Goal: Check status: Check status

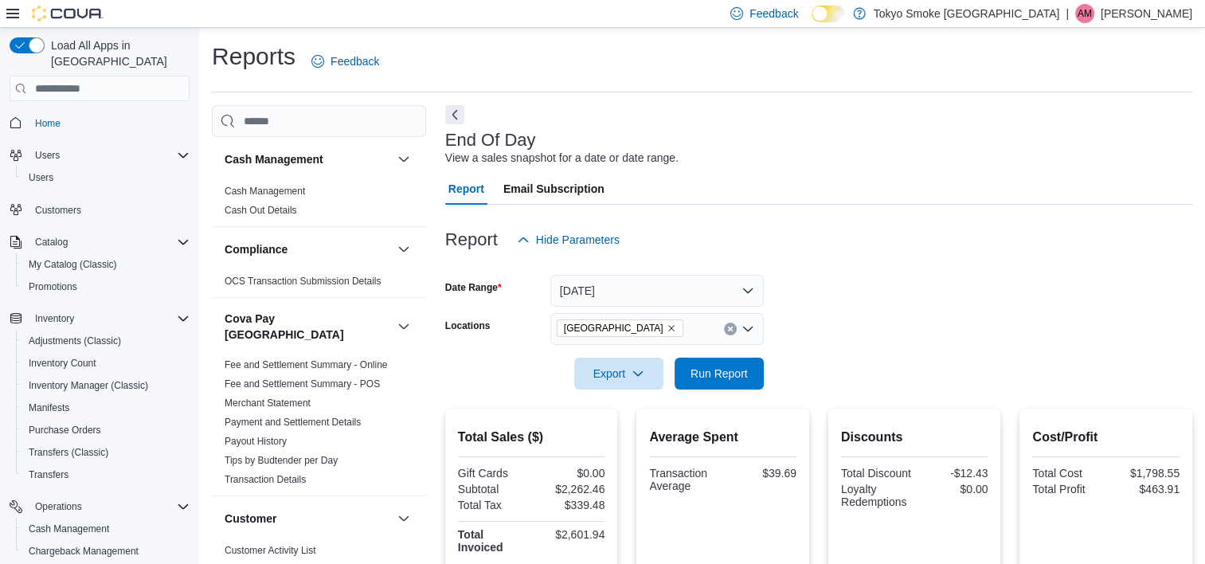
scroll to position [150, 0]
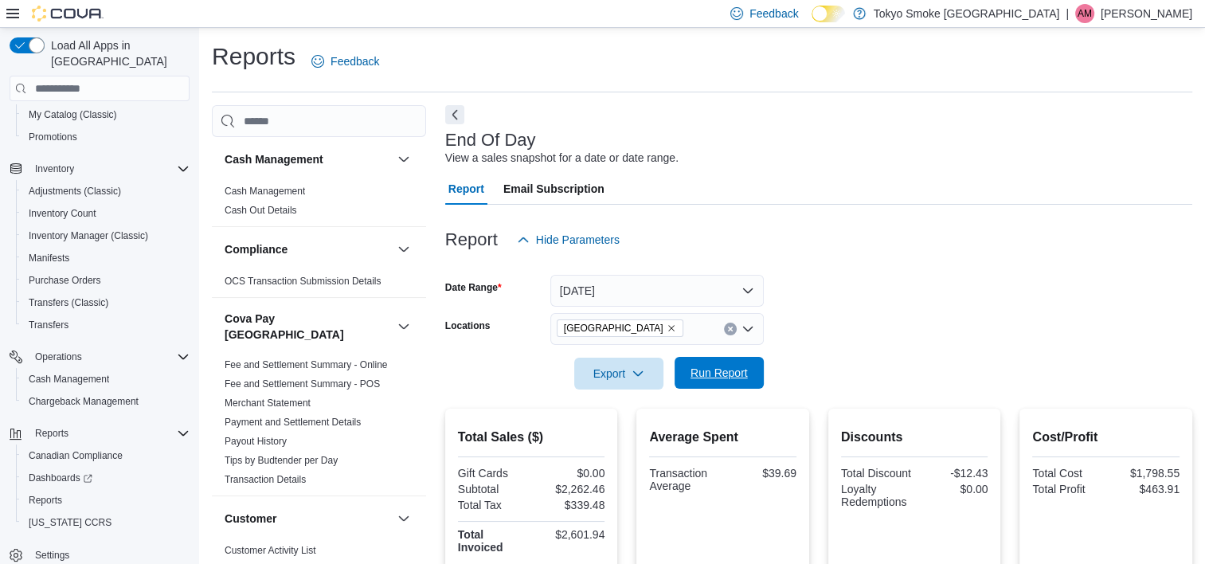
click at [717, 378] on span "Run Report" at bounding box center [719, 373] width 57 height 16
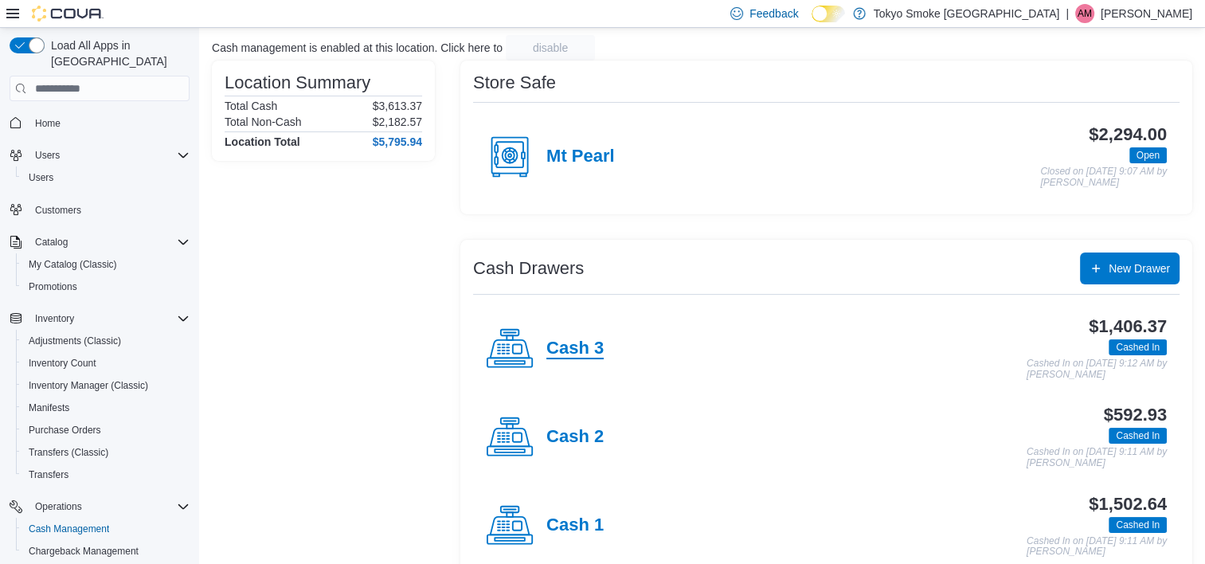
scroll to position [129, 0]
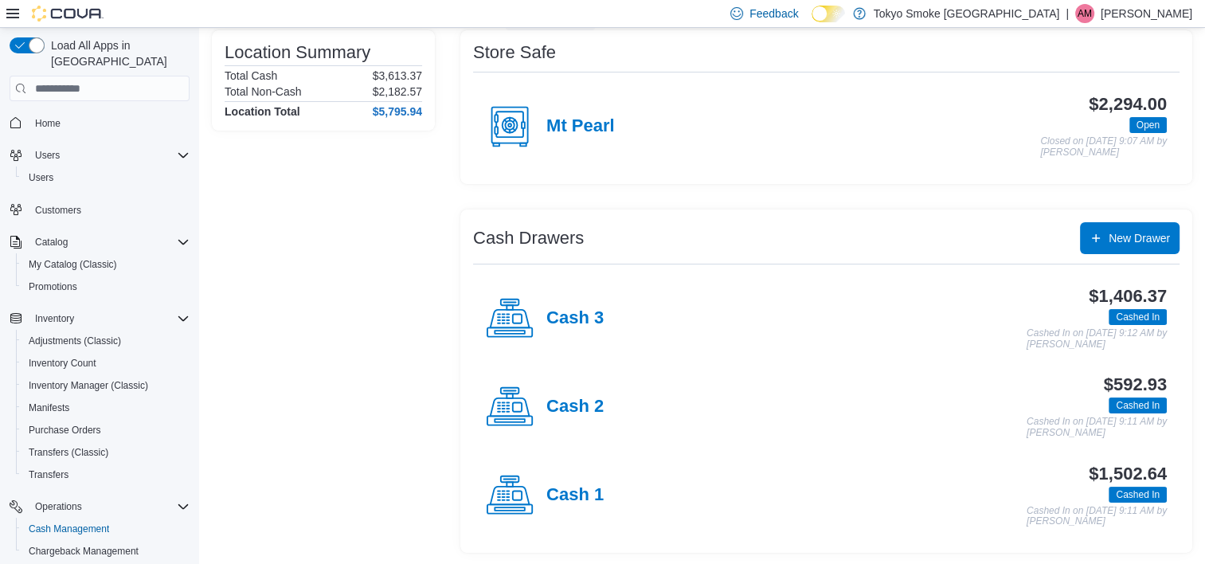
drag, startPoint x: 573, startPoint y: 488, endPoint x: 570, endPoint y: 480, distance: 8.9
click at [573, 488] on h4 "Cash 1" at bounding box center [574, 495] width 57 height 21
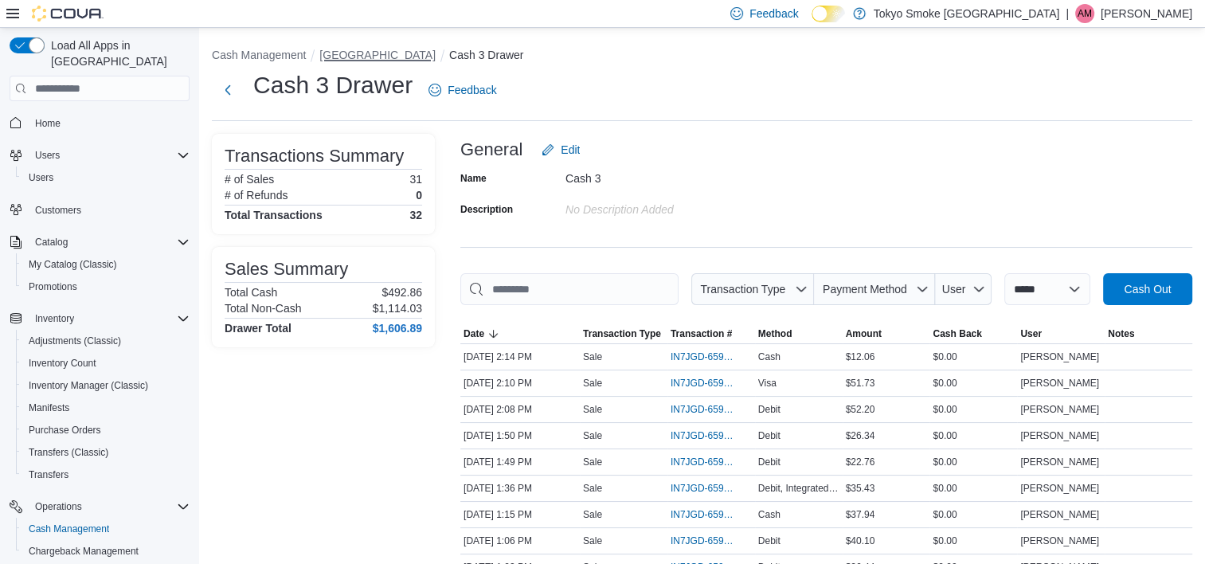
click at [434, 51] on button "[GEOGRAPHIC_DATA]" at bounding box center [377, 55] width 116 height 13
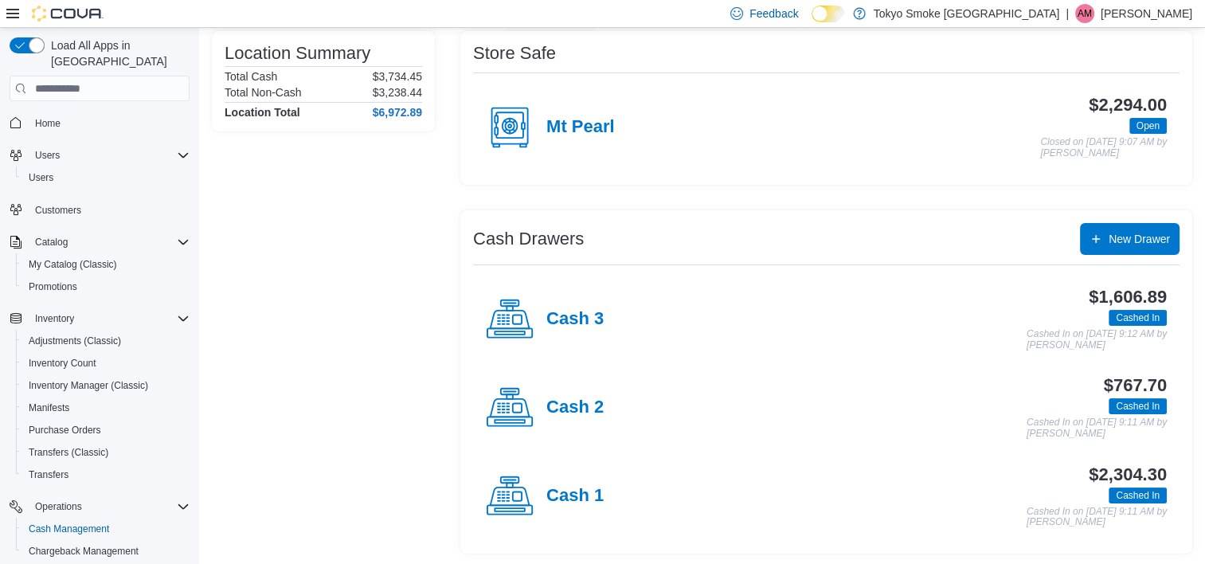
scroll to position [129, 0]
click at [569, 491] on h4 "Cash 1" at bounding box center [574, 495] width 57 height 21
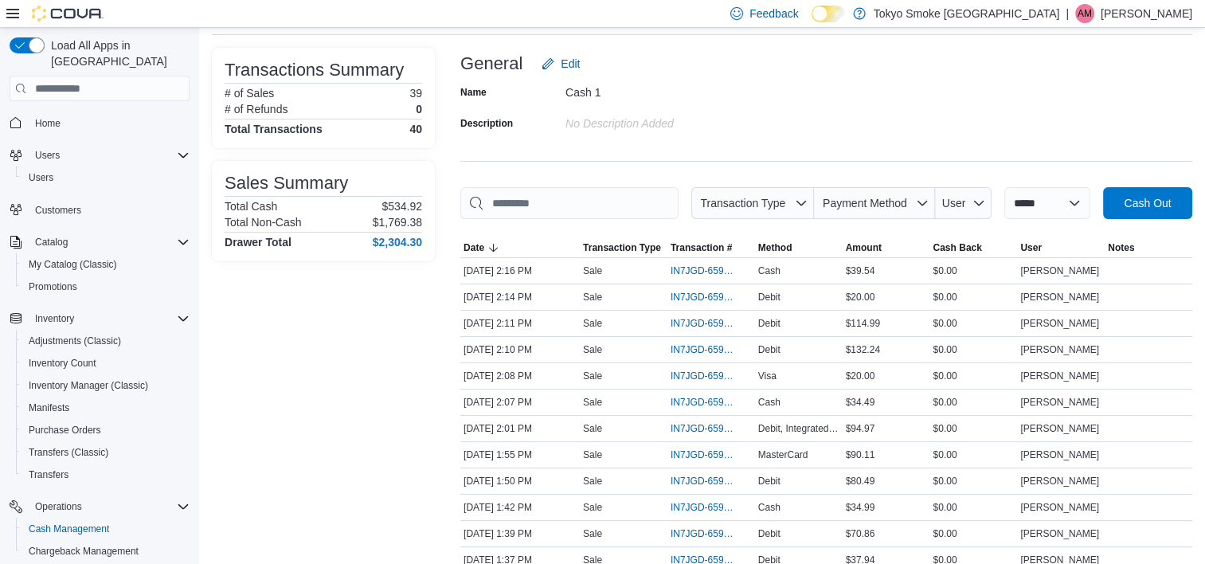
scroll to position [80, 0]
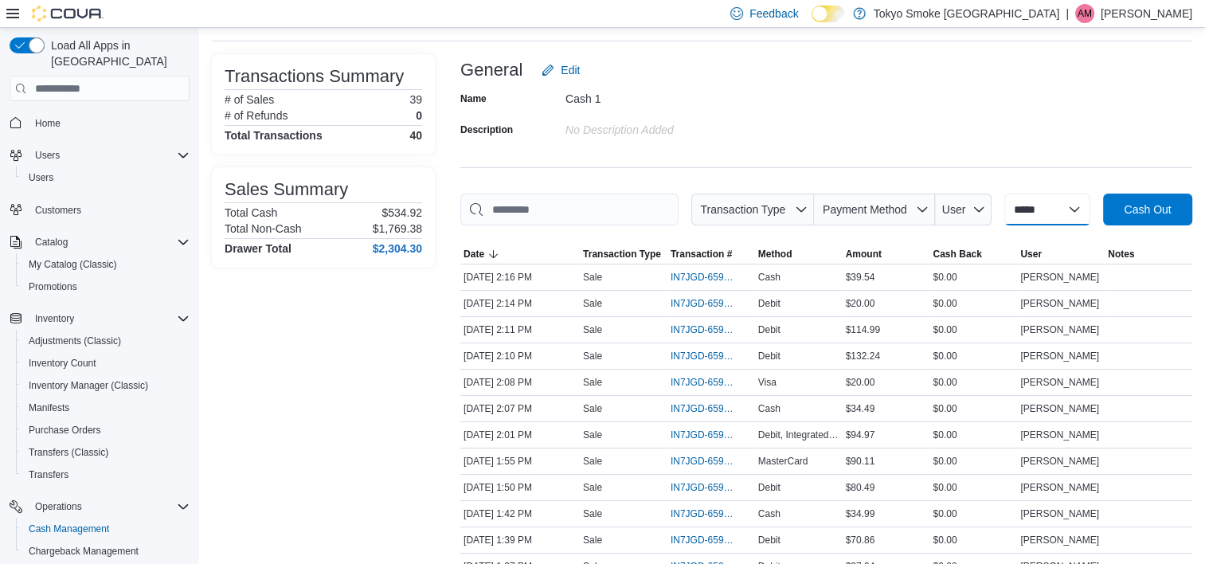
click at [1090, 217] on select "**********" at bounding box center [1047, 210] width 86 height 32
click at [604, 206] on input "This is a search bar. As you type, the results lower in the page will automatic…" at bounding box center [569, 210] width 218 height 32
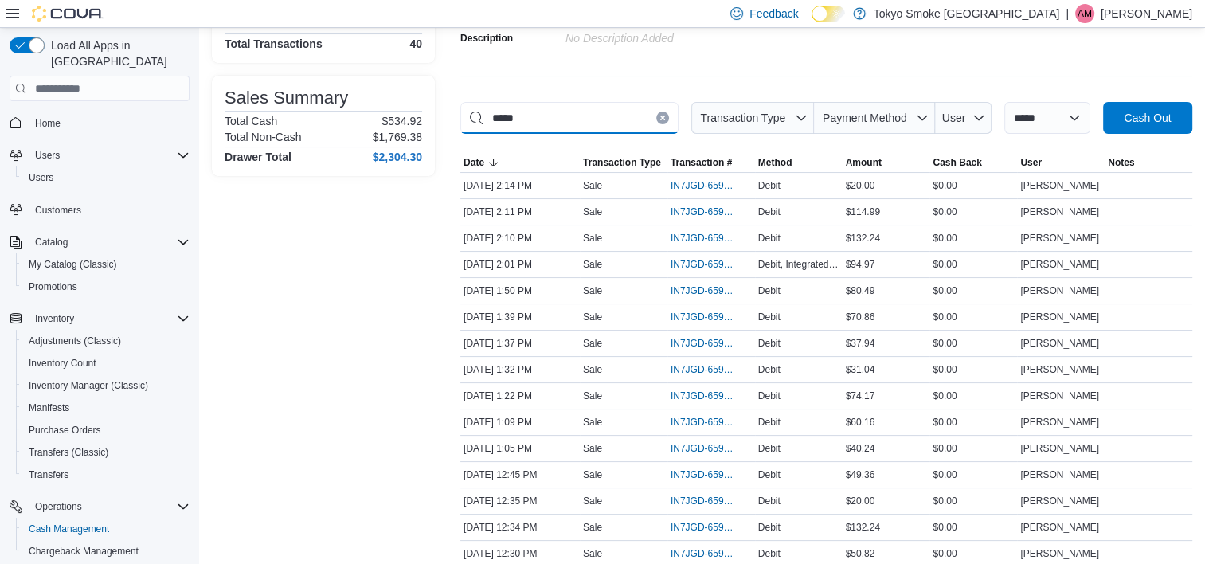
scroll to position [92, 0]
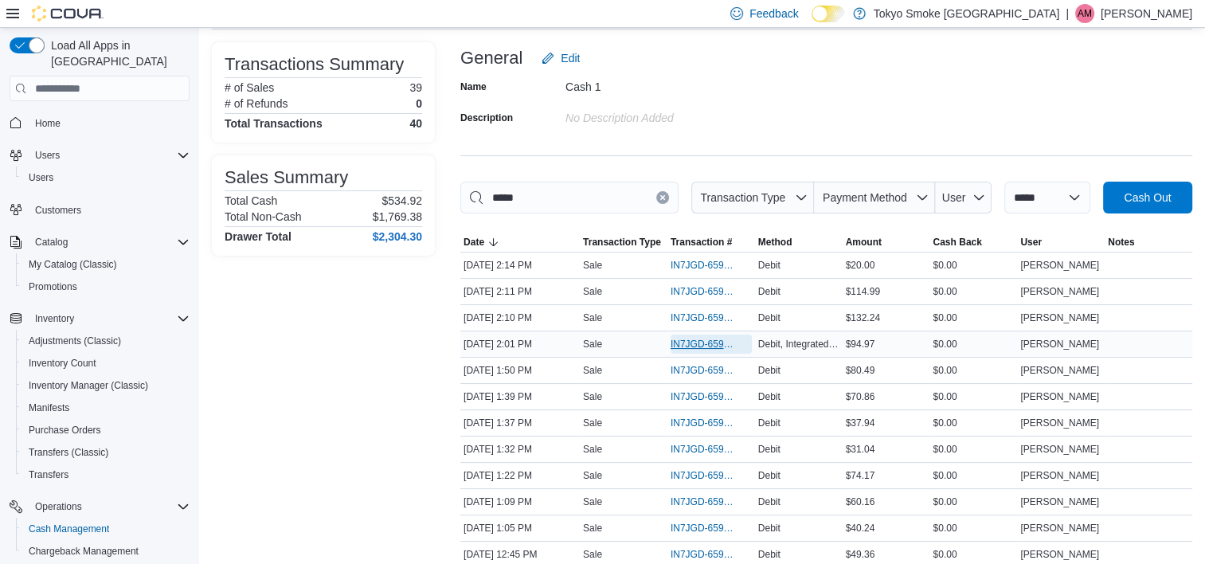
click at [677, 341] on span "IN7JGD-6597467" at bounding box center [703, 344] width 65 height 13
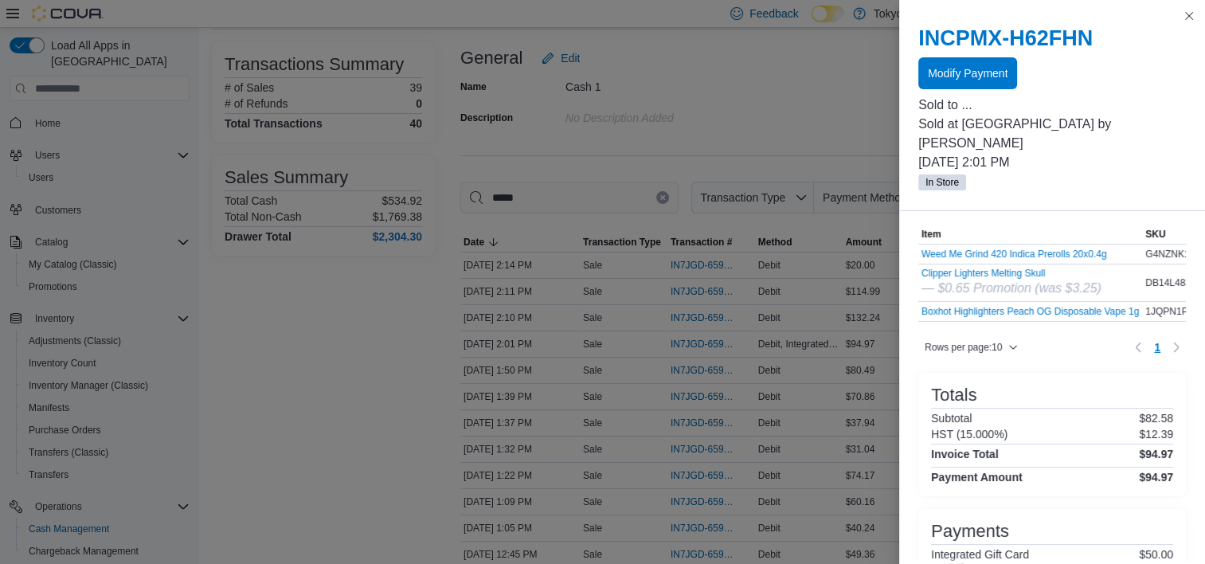
scroll to position [159, 0]
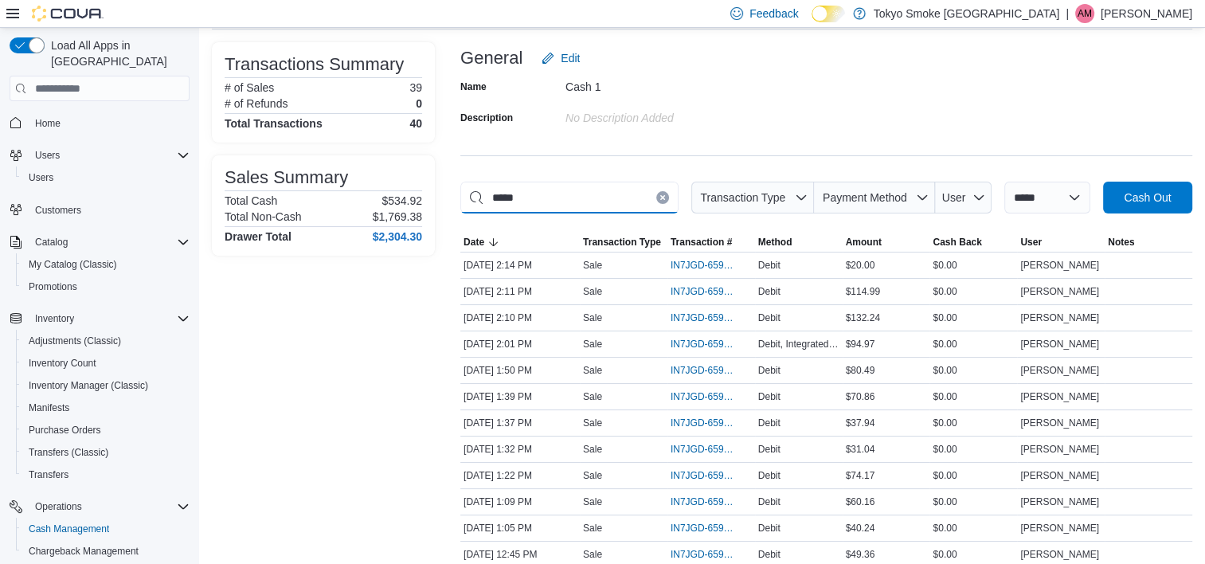
click at [585, 185] on input "*****" at bounding box center [569, 198] width 218 height 32
click at [586, 185] on input "*****" at bounding box center [569, 198] width 218 height 32
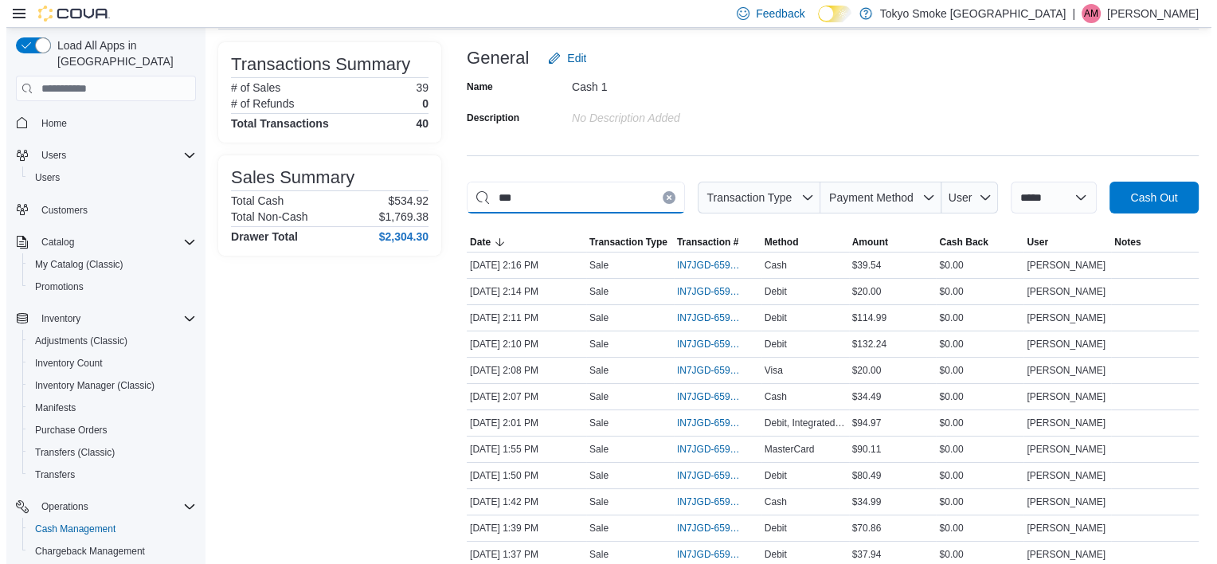
scroll to position [0, 0]
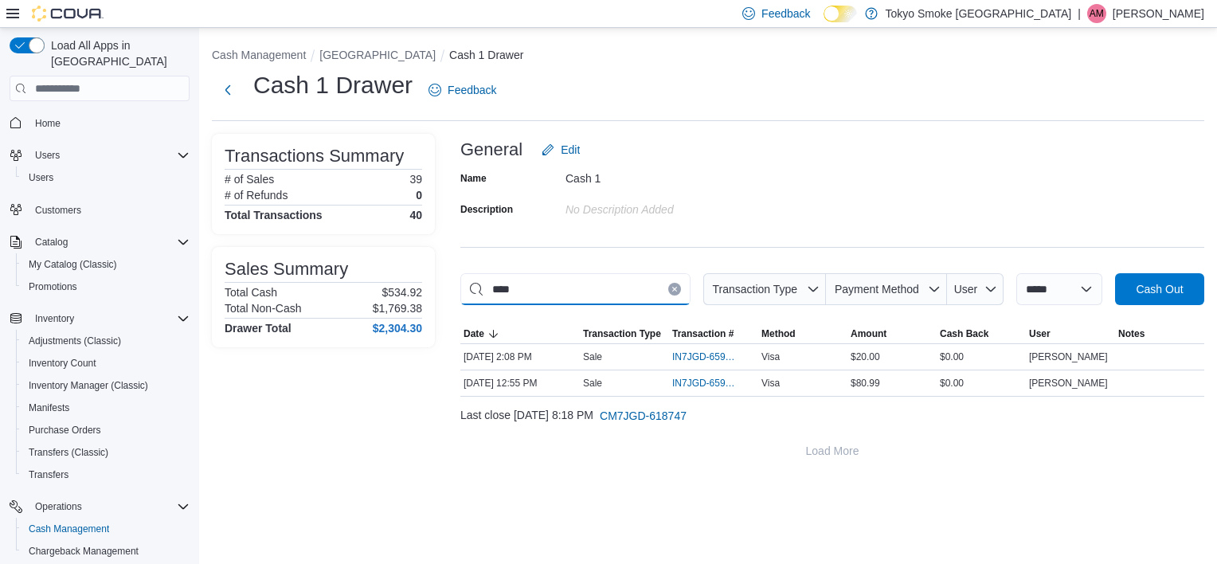
type input "****"
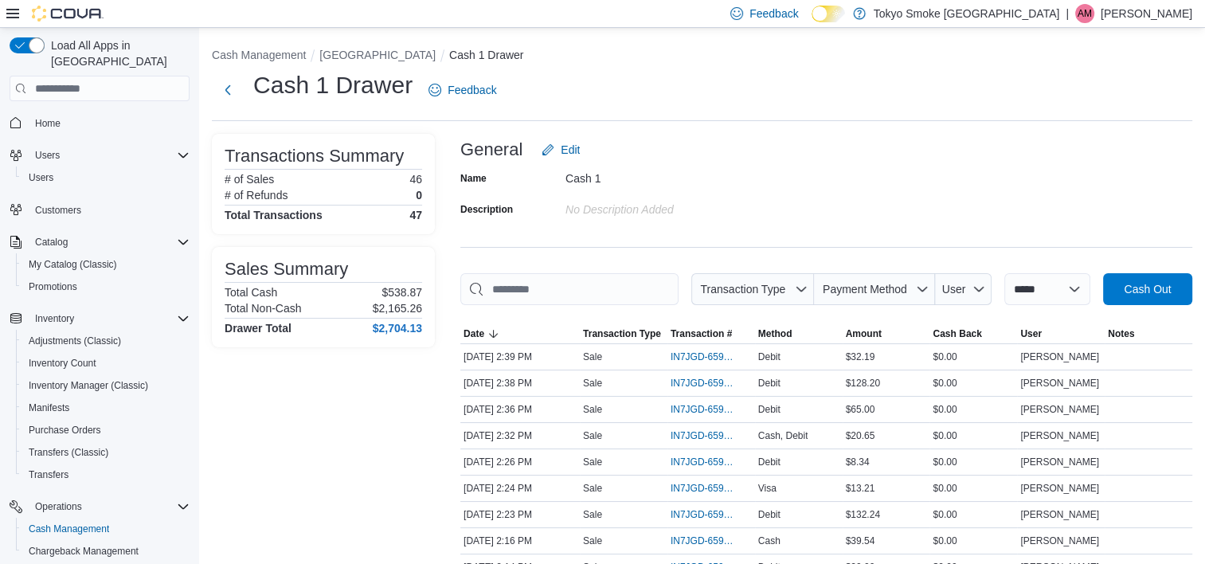
click at [614, 309] on div at bounding box center [826, 314] width 732 height 19
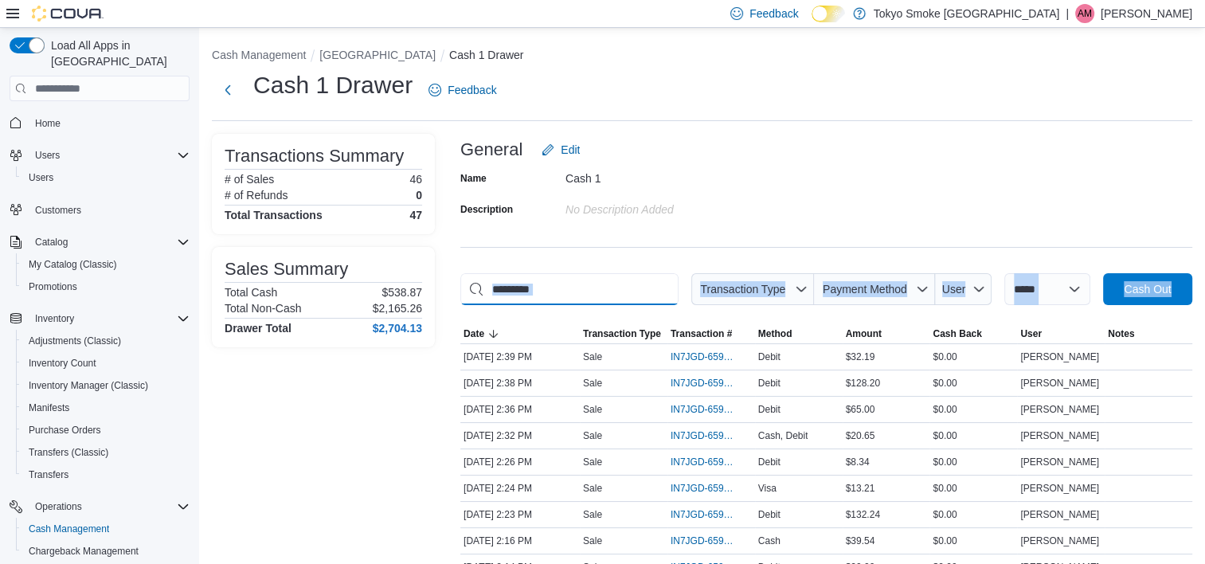
click at [619, 297] on input "This is a search bar. As you type, the results lower in the page will automatic…" at bounding box center [569, 289] width 218 height 32
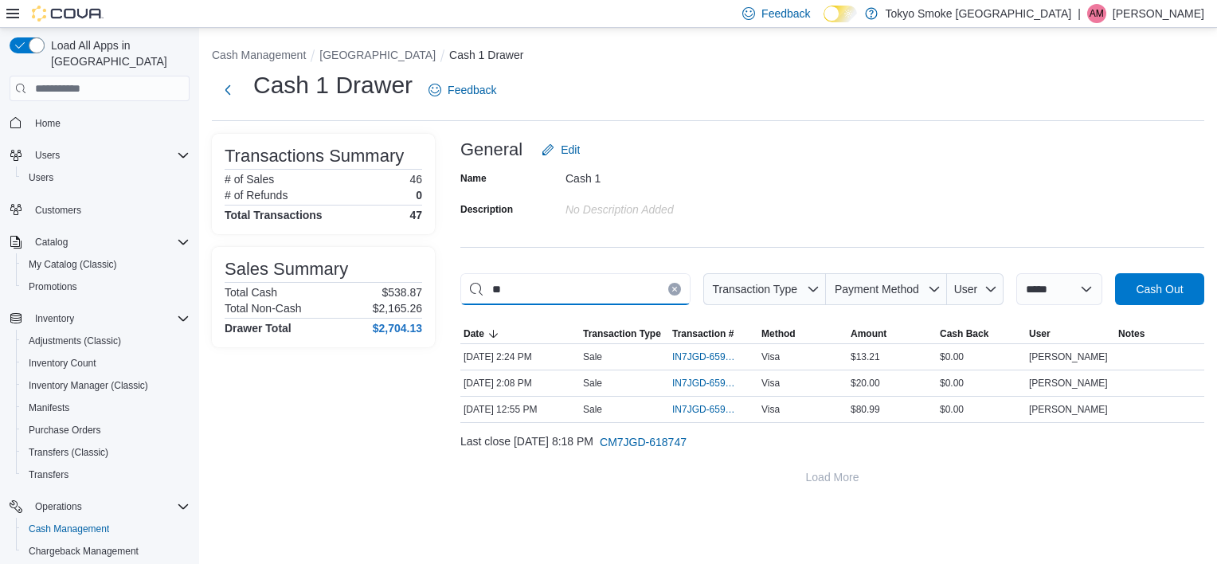
type input "*"
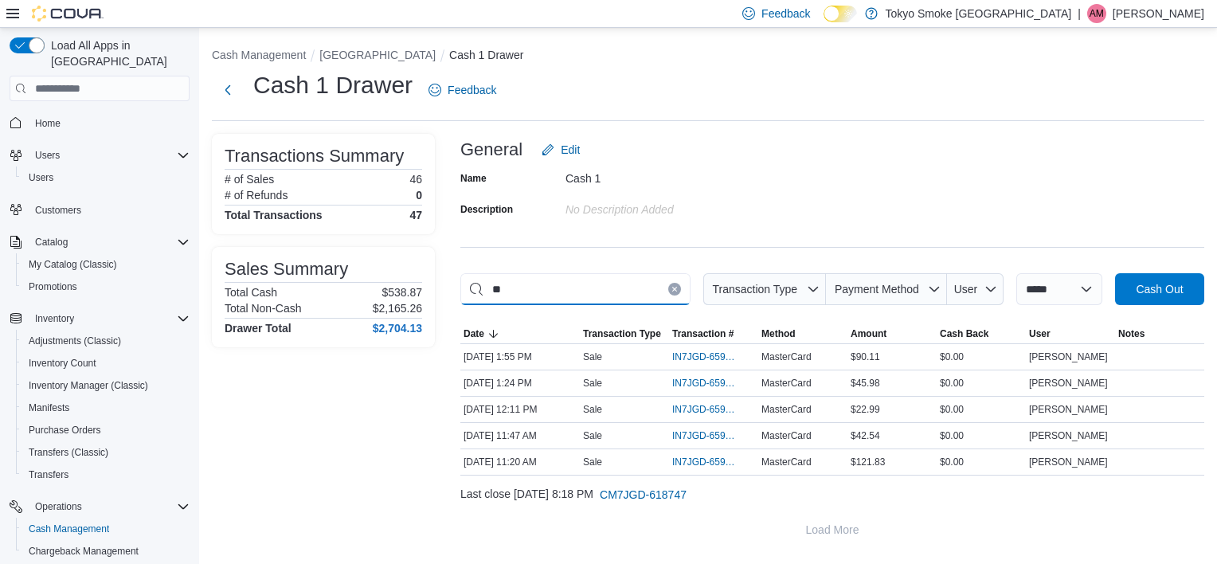
type input "*"
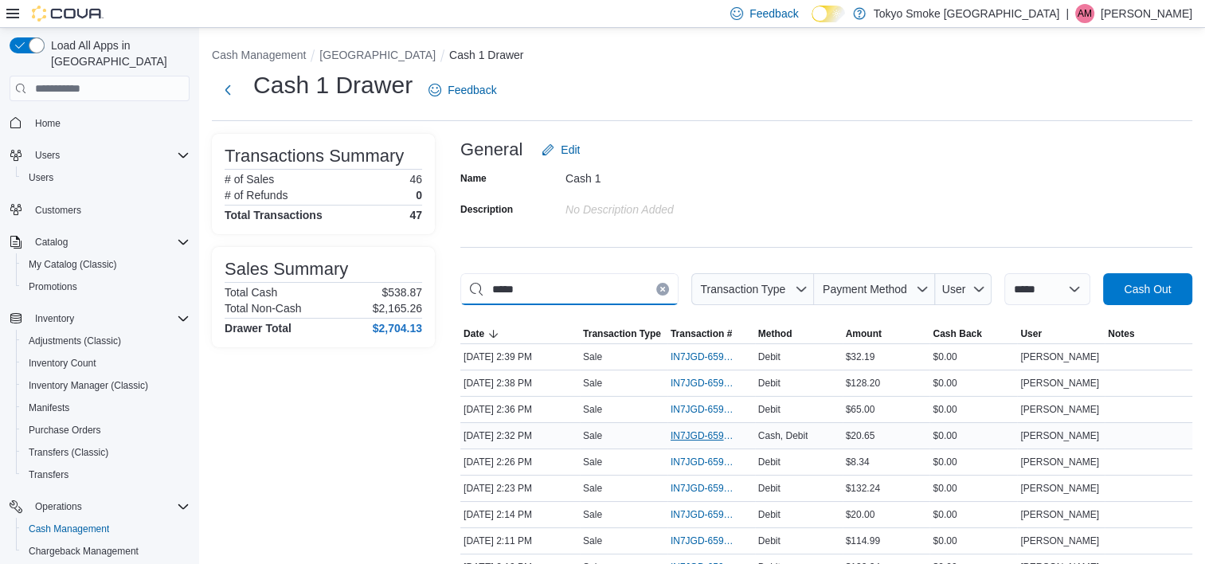
type input "*****"
click at [701, 432] on span "IN7JGD-6597583" at bounding box center [703, 435] width 65 height 13
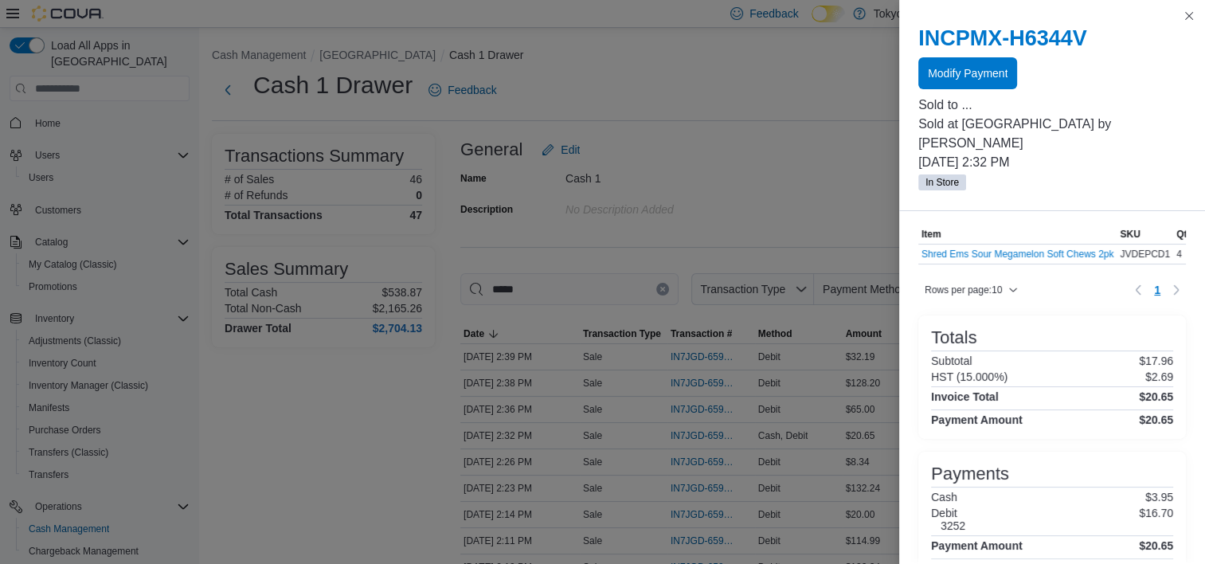
scroll to position [123, 0]
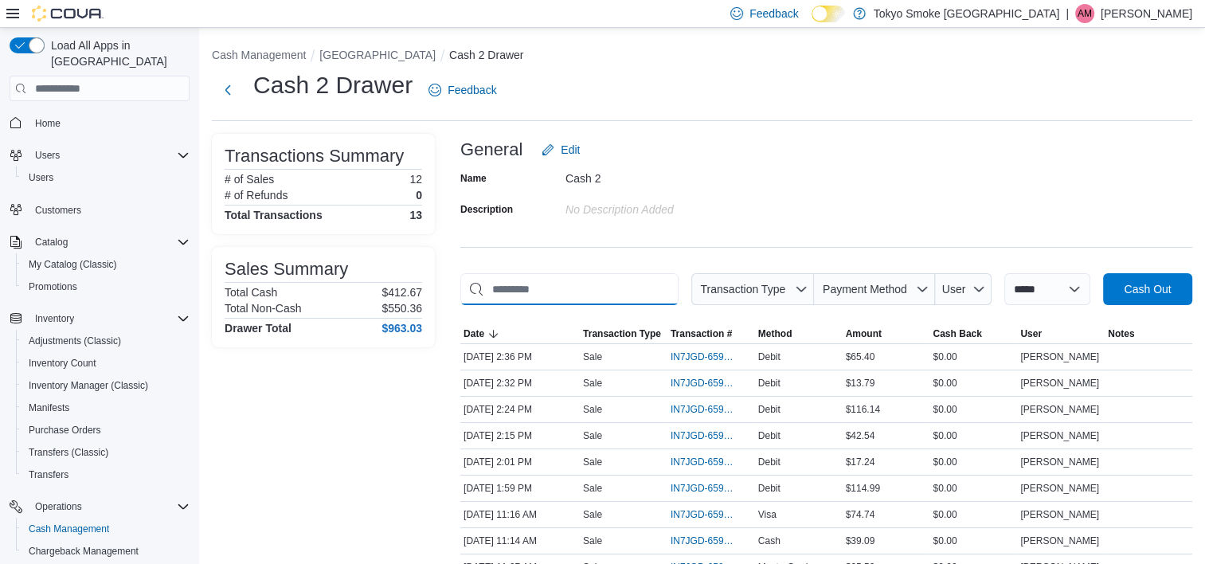
click at [587, 303] on input "This is a search bar. As you type, the results lower in the page will automatic…" at bounding box center [569, 289] width 218 height 32
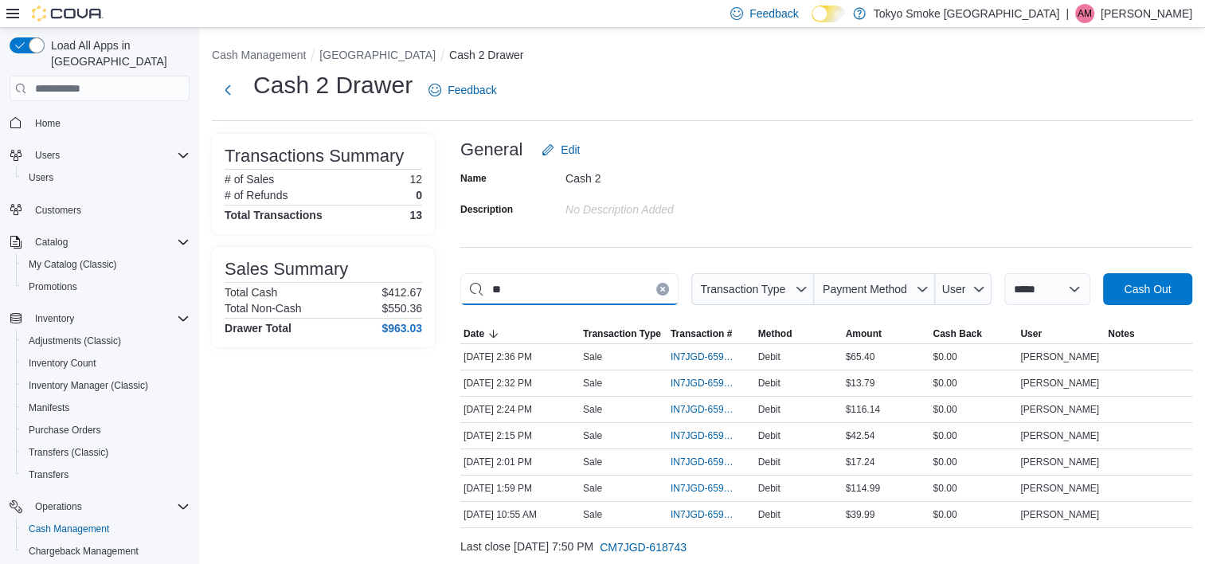
type input "*"
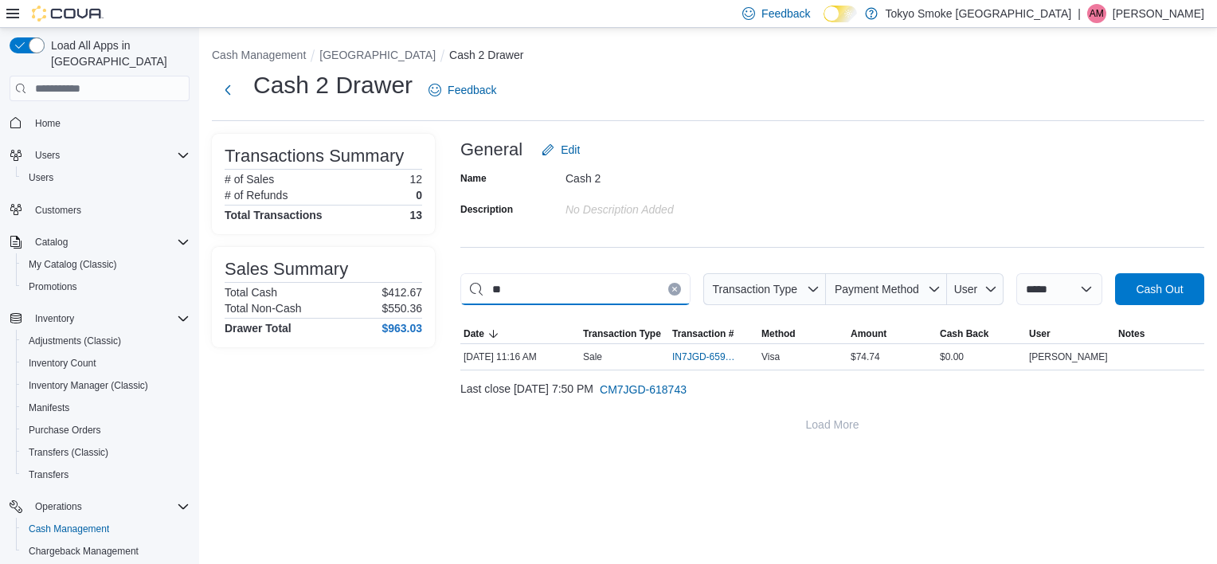
type input "*"
type input "******"
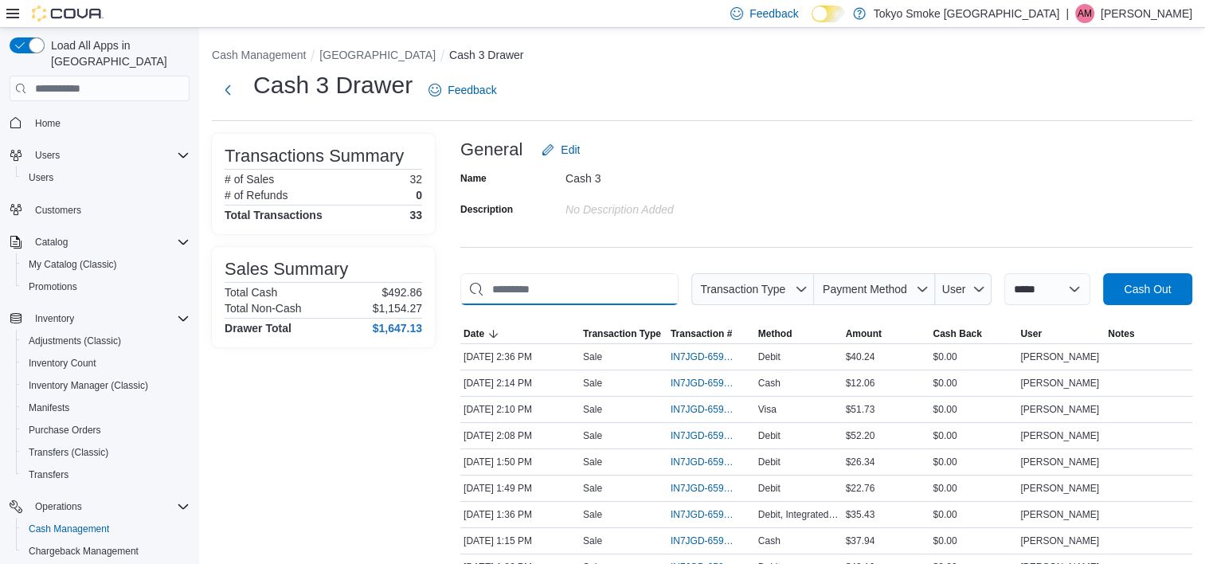
click at [592, 297] on input "This is a search bar. As you type, the results lower in the page will automatic…" at bounding box center [569, 289] width 218 height 32
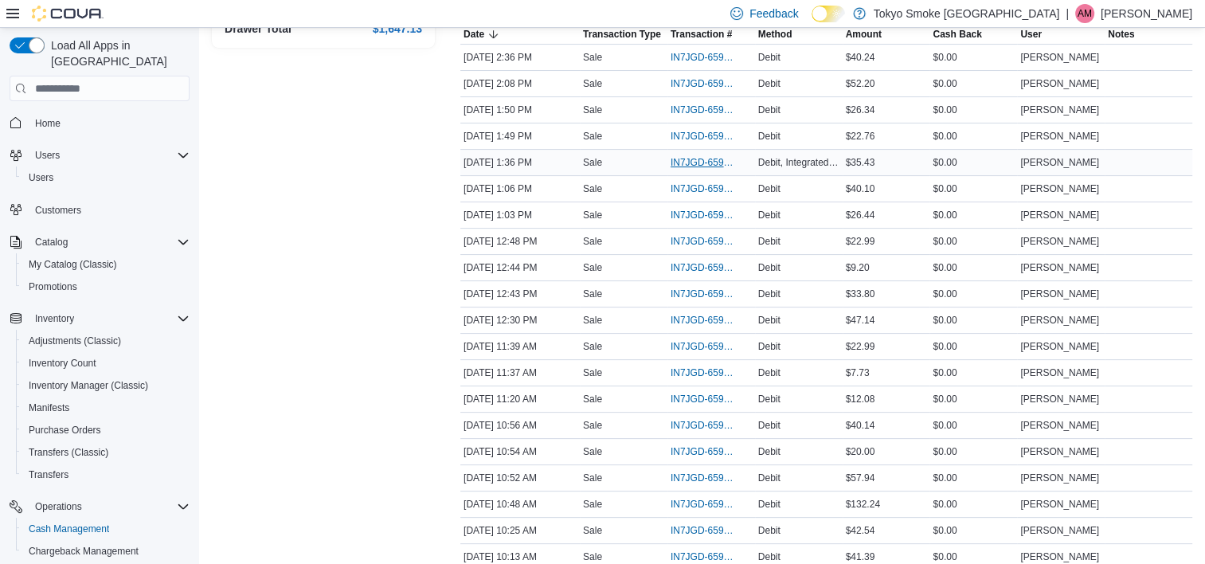
scroll to position [226, 0]
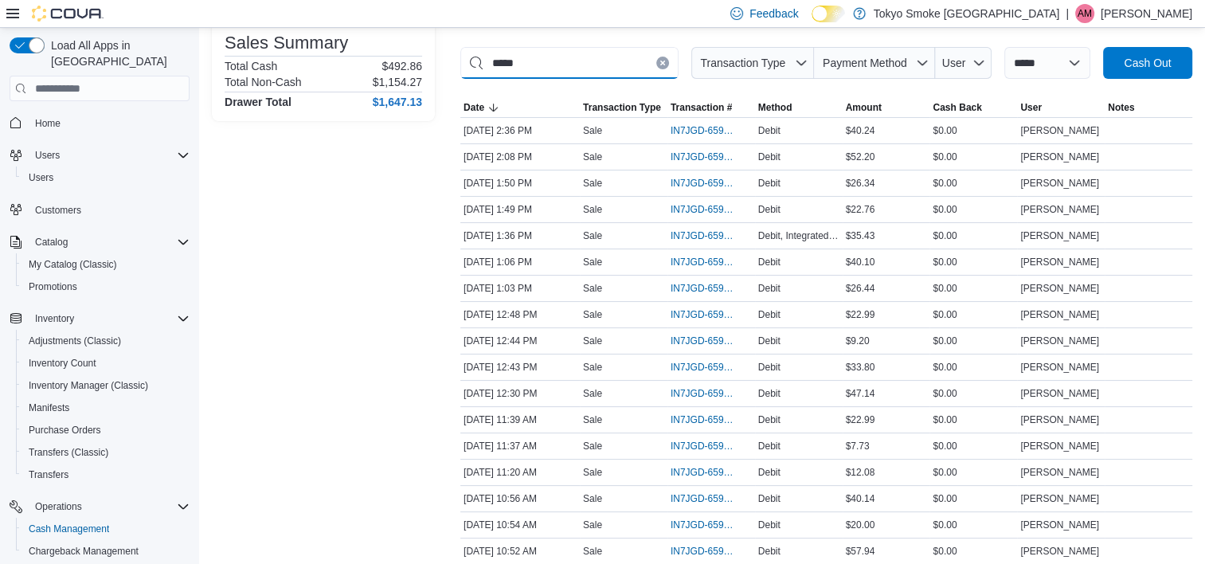
click at [624, 64] on input "*****" at bounding box center [569, 63] width 218 height 32
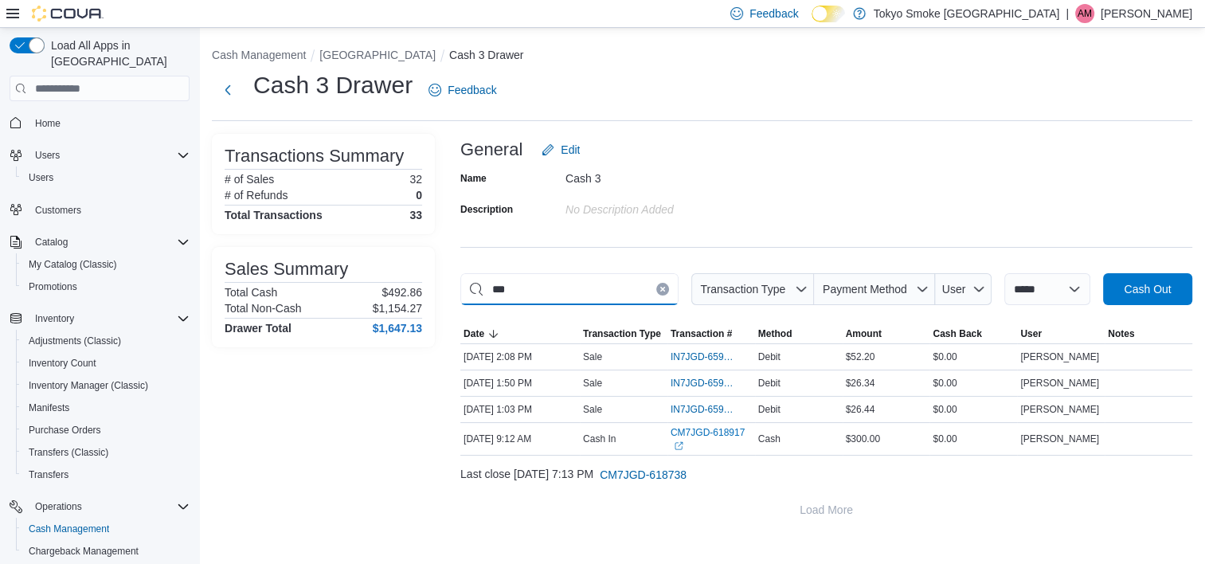
scroll to position [0, 0]
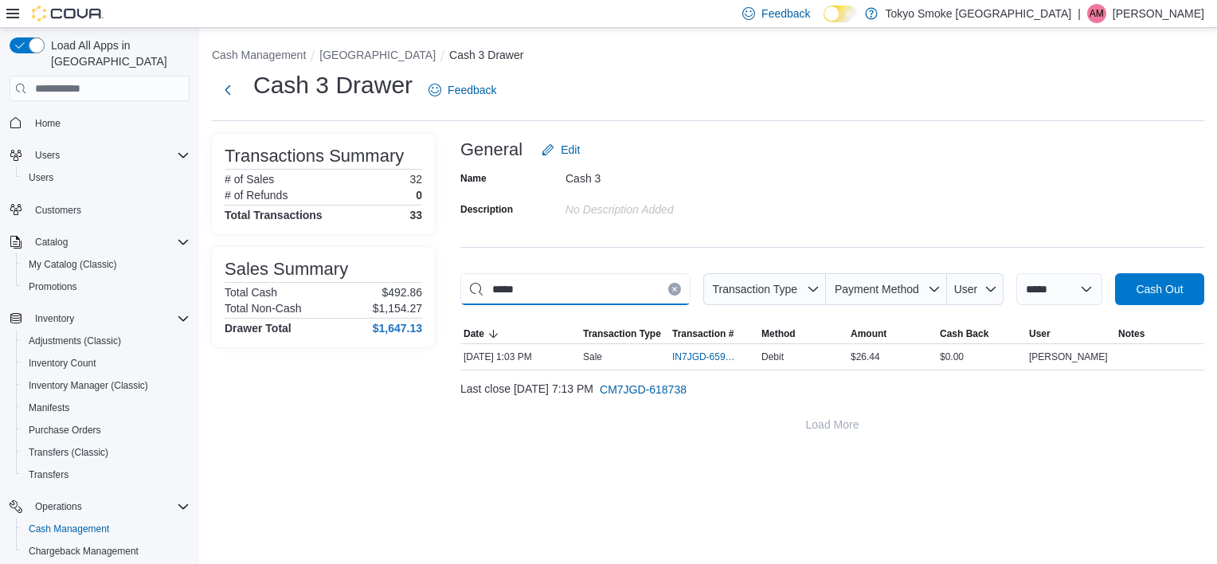
click at [558, 293] on input "*****" at bounding box center [575, 289] width 230 height 32
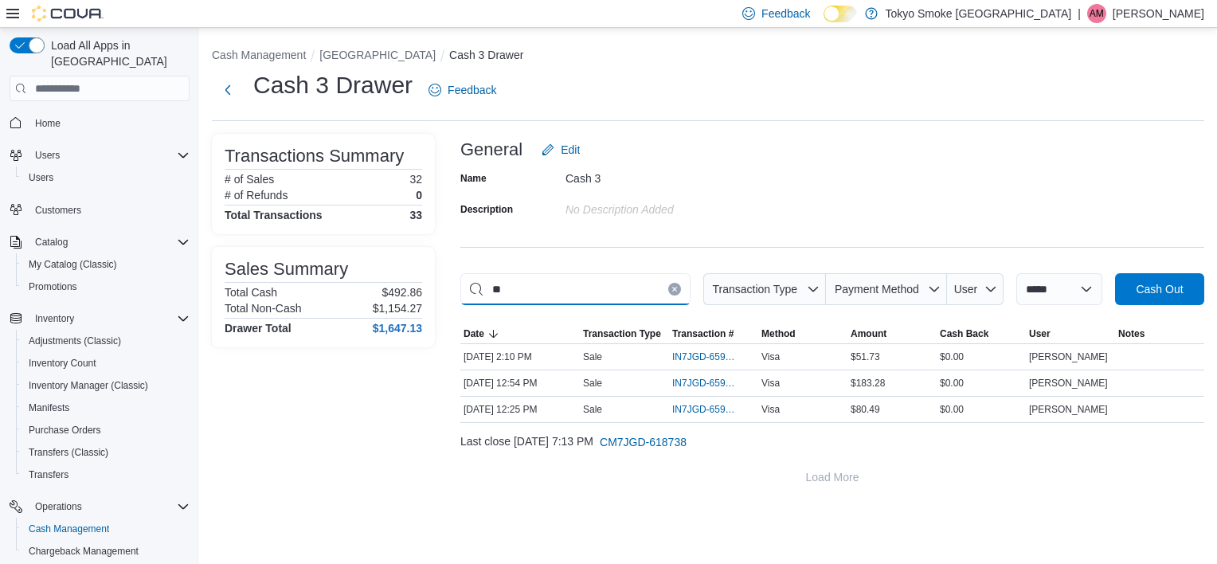
type input "*"
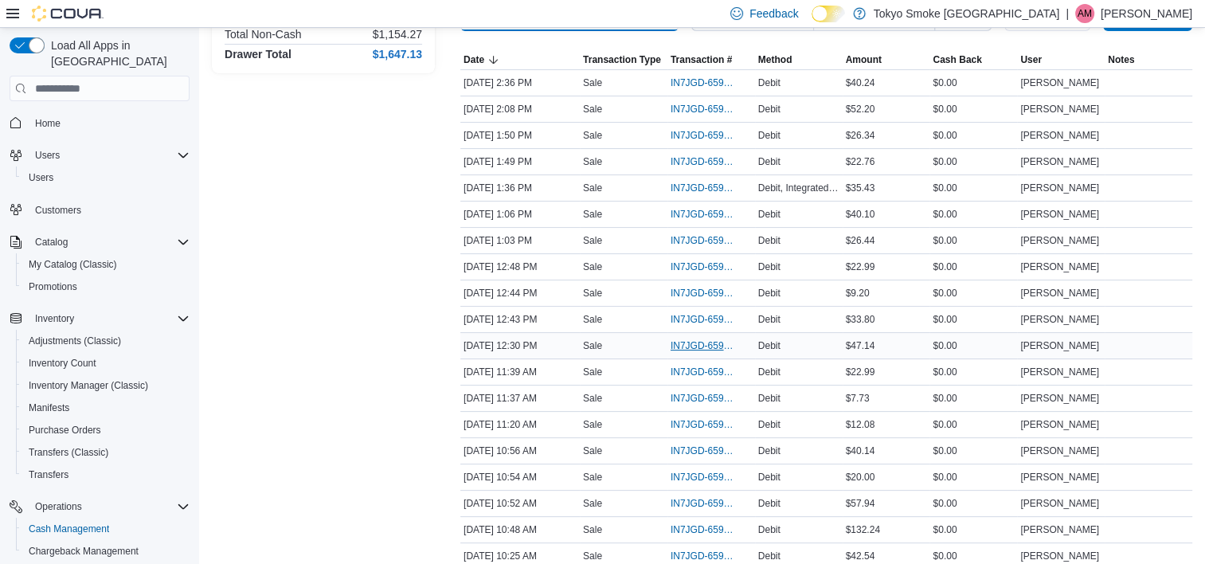
scroll to position [239, 0]
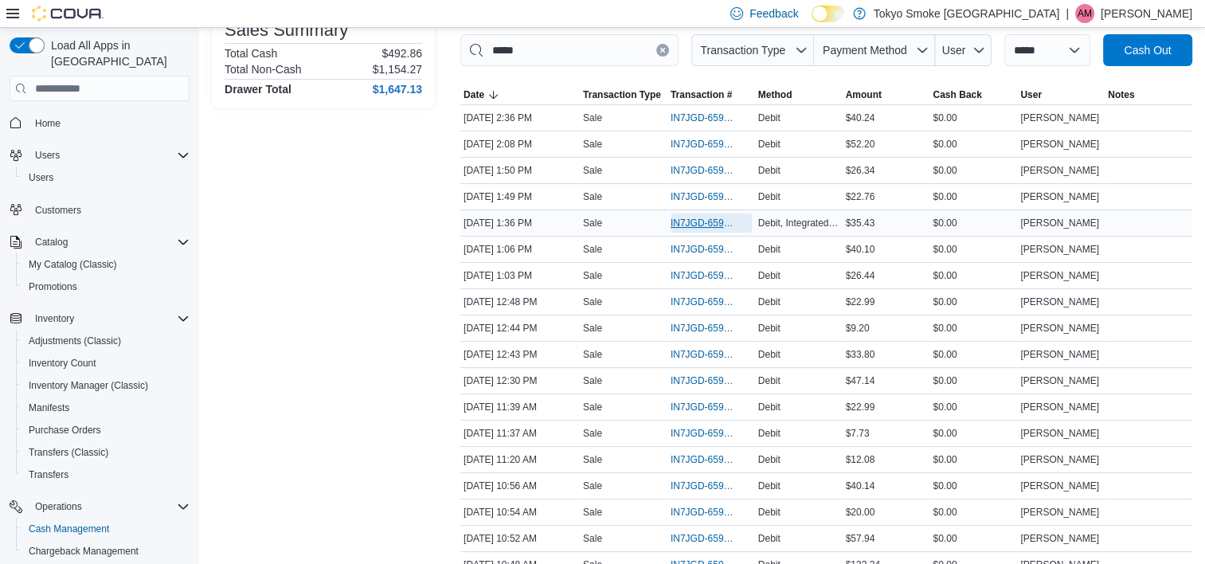
click at [697, 218] on span "IN7JGD-6597365" at bounding box center [703, 223] width 65 height 13
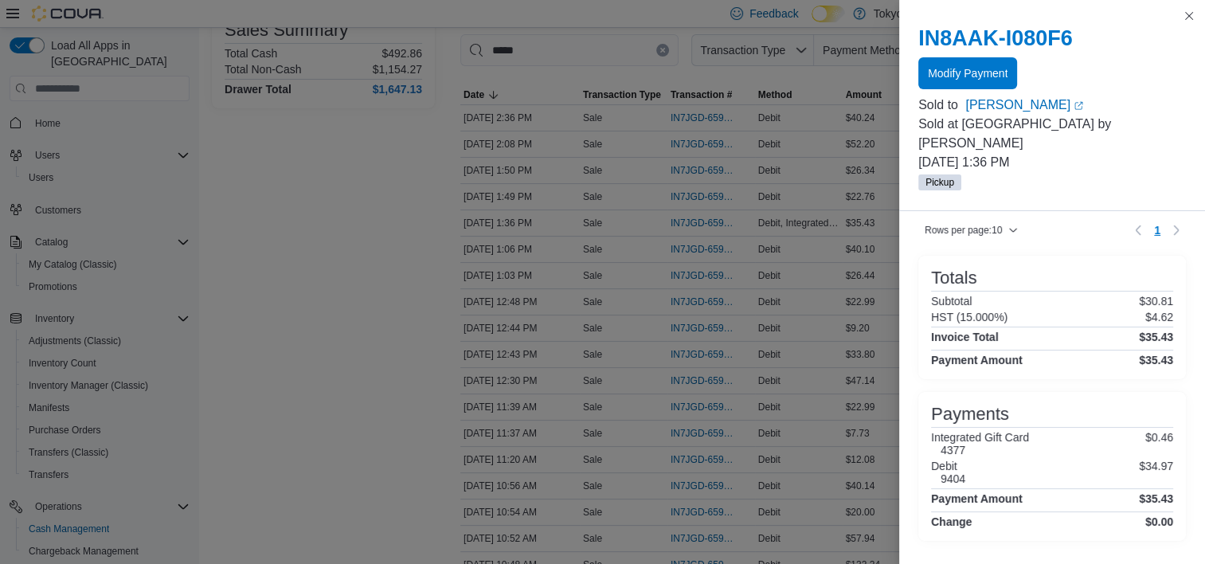
scroll to position [136, 0]
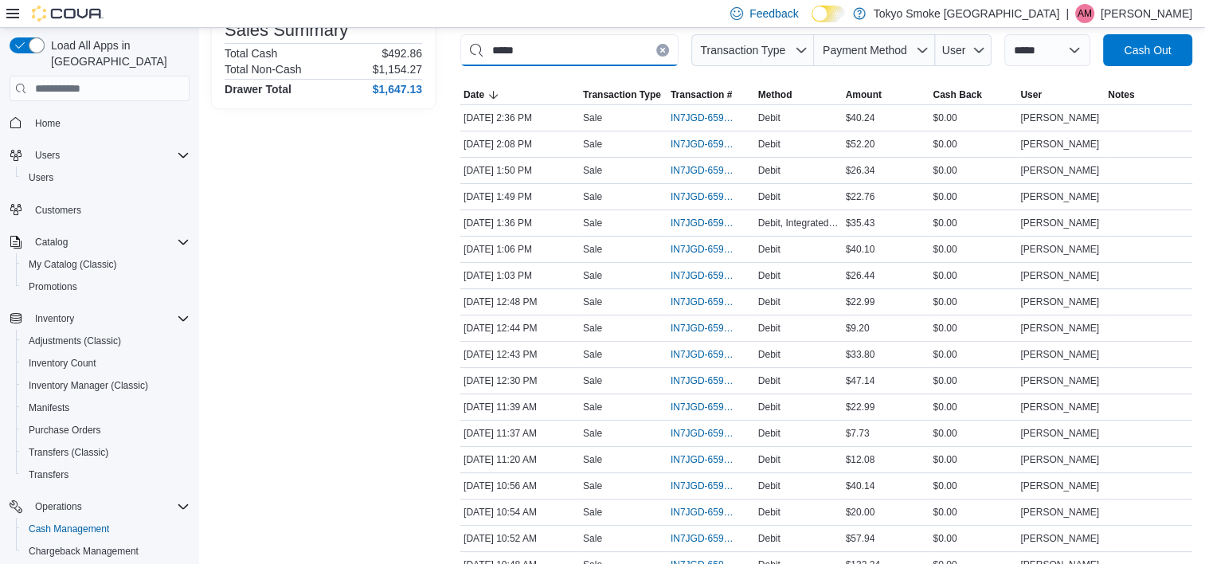
click at [546, 53] on input "*****" at bounding box center [569, 50] width 218 height 32
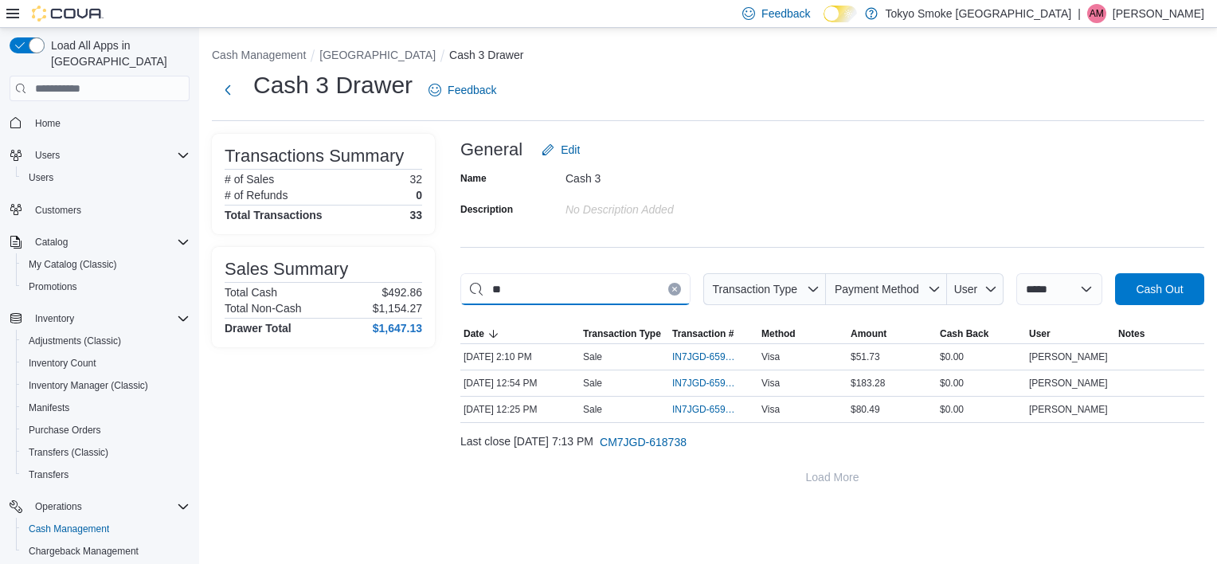
type input "*"
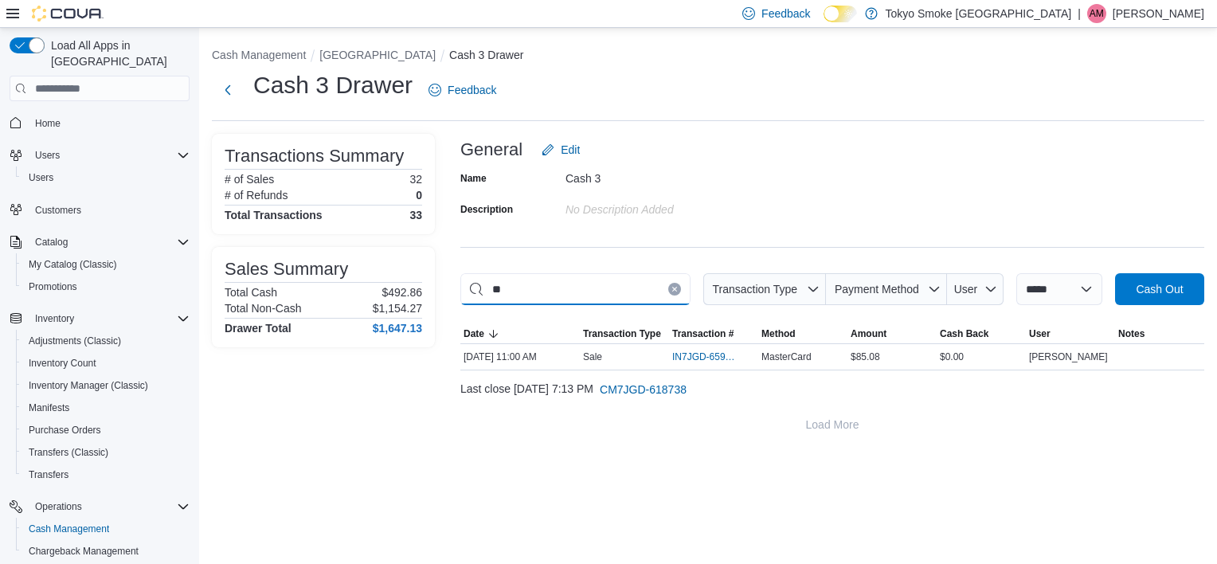
type input "*"
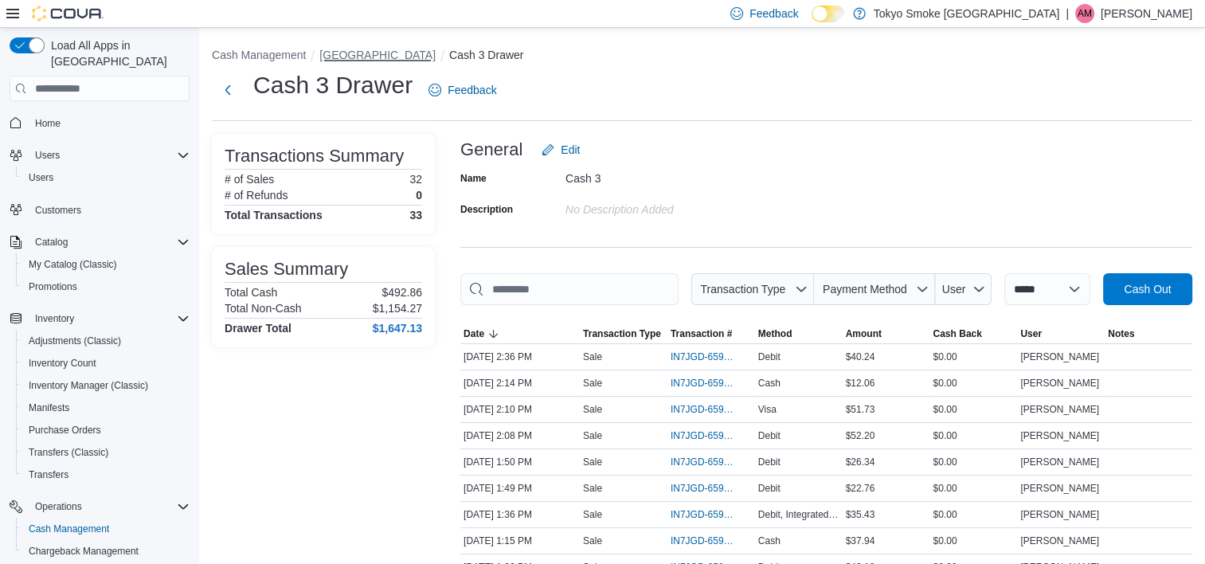
click at [429, 51] on button "[GEOGRAPHIC_DATA]" at bounding box center [377, 55] width 116 height 13
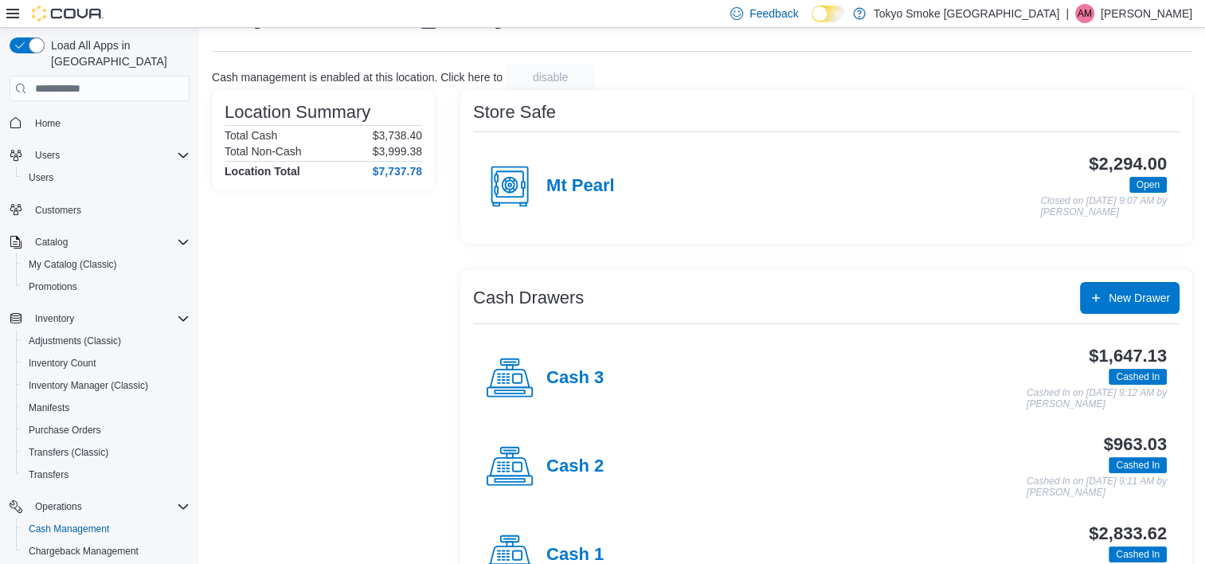
scroll to position [129, 0]
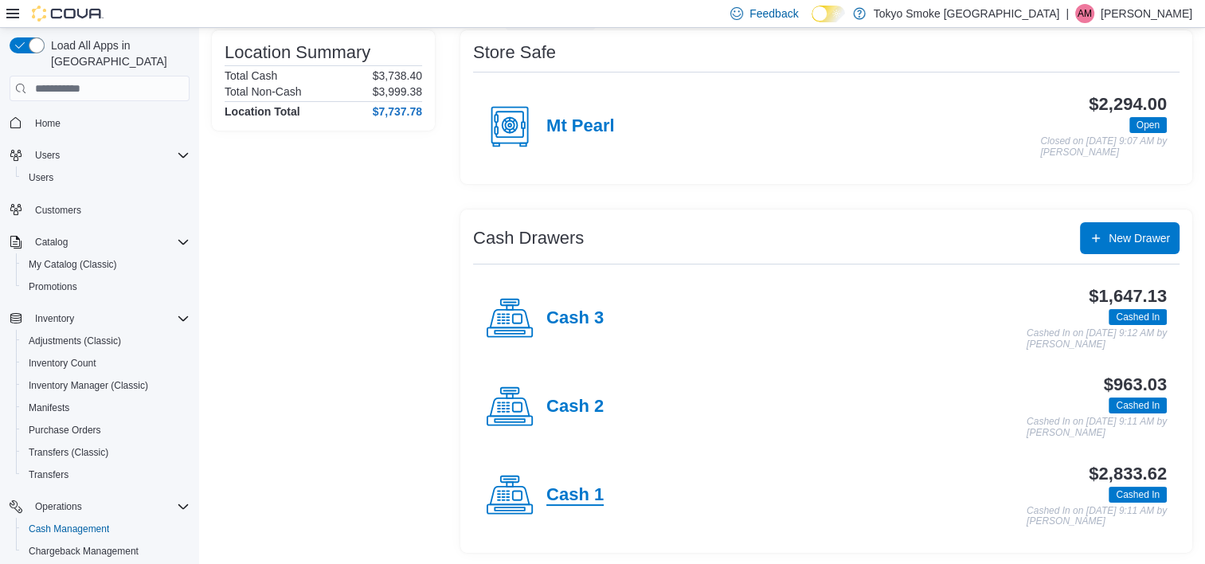
click at [583, 495] on h4 "Cash 1" at bounding box center [574, 495] width 57 height 21
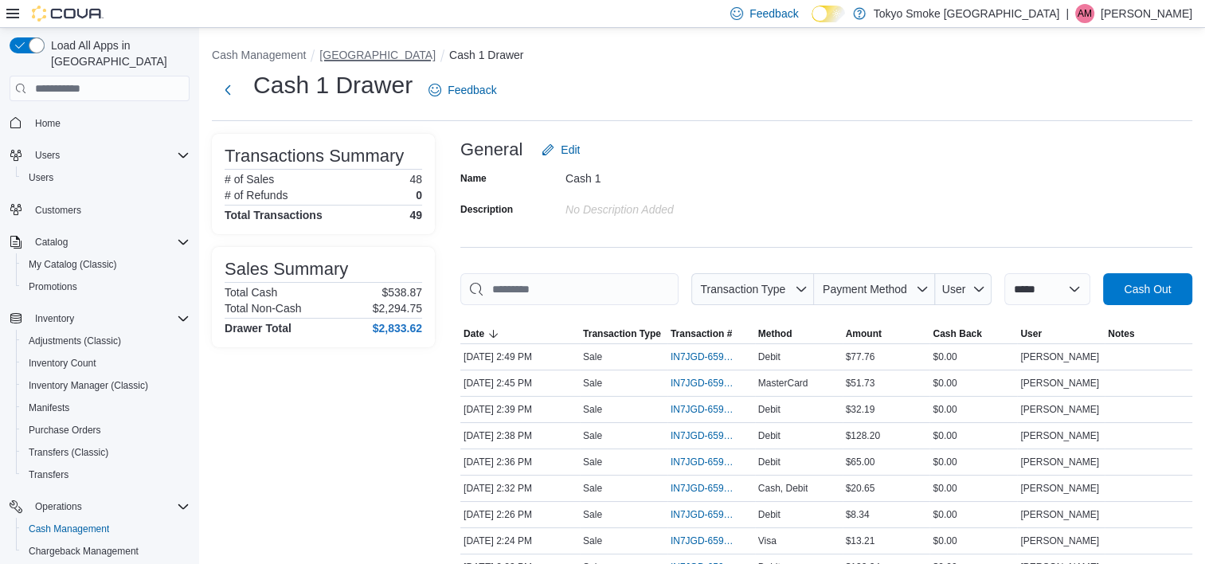
click at [403, 56] on button "[GEOGRAPHIC_DATA]" at bounding box center [377, 55] width 116 height 13
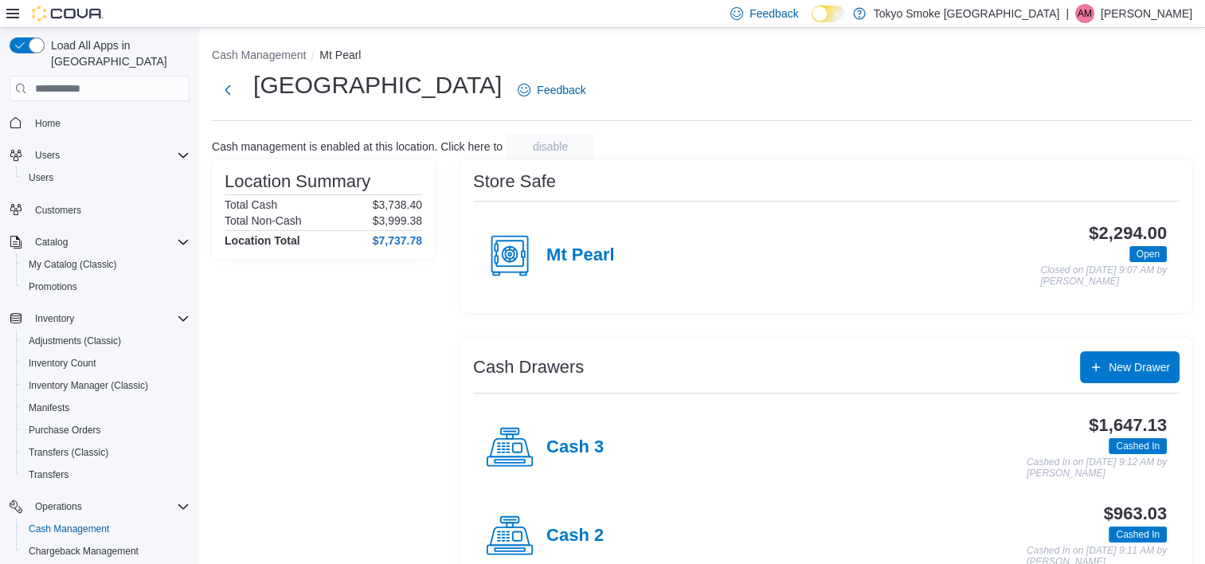
click at [588, 535] on h4 "Cash 2" at bounding box center [574, 536] width 57 height 21
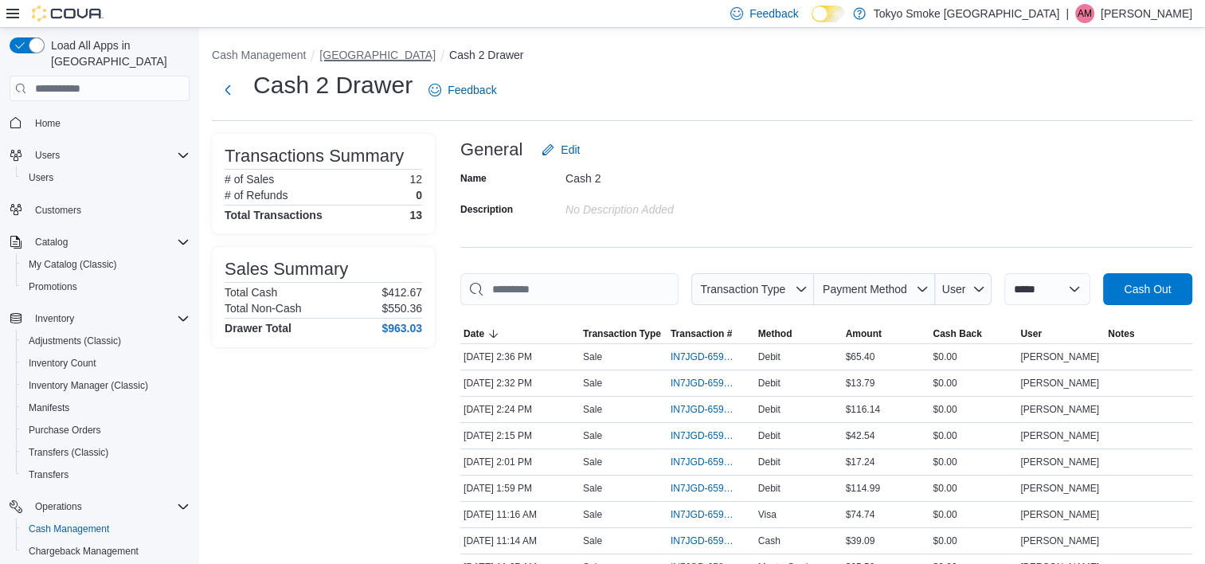
click at [363, 57] on button "[GEOGRAPHIC_DATA]" at bounding box center [377, 55] width 116 height 13
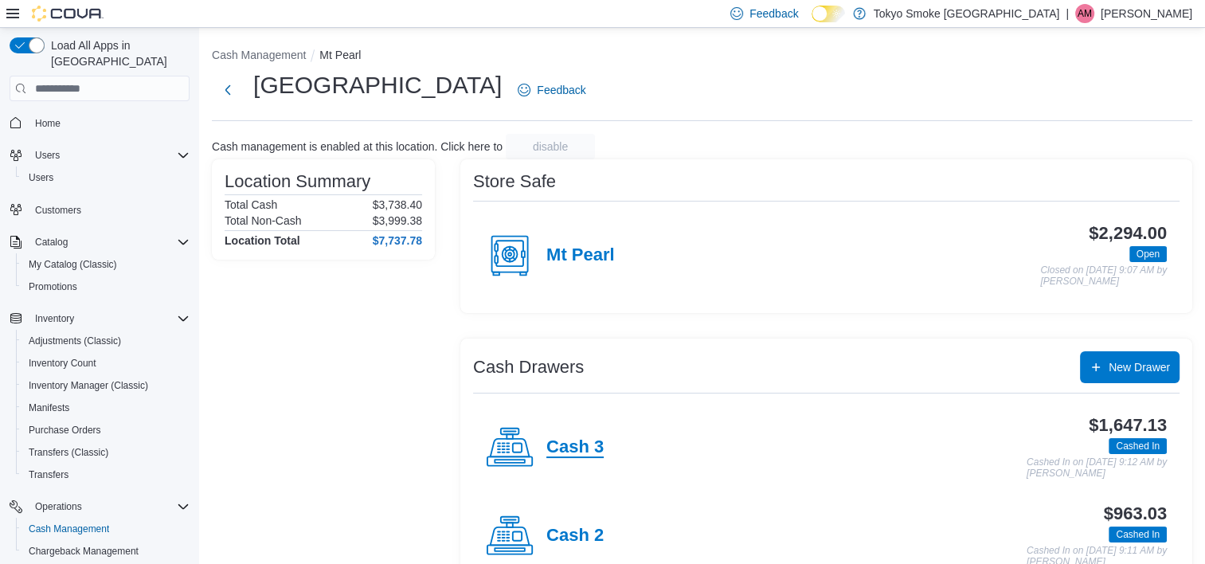
click at [585, 453] on h4 "Cash 3" at bounding box center [574, 447] width 57 height 21
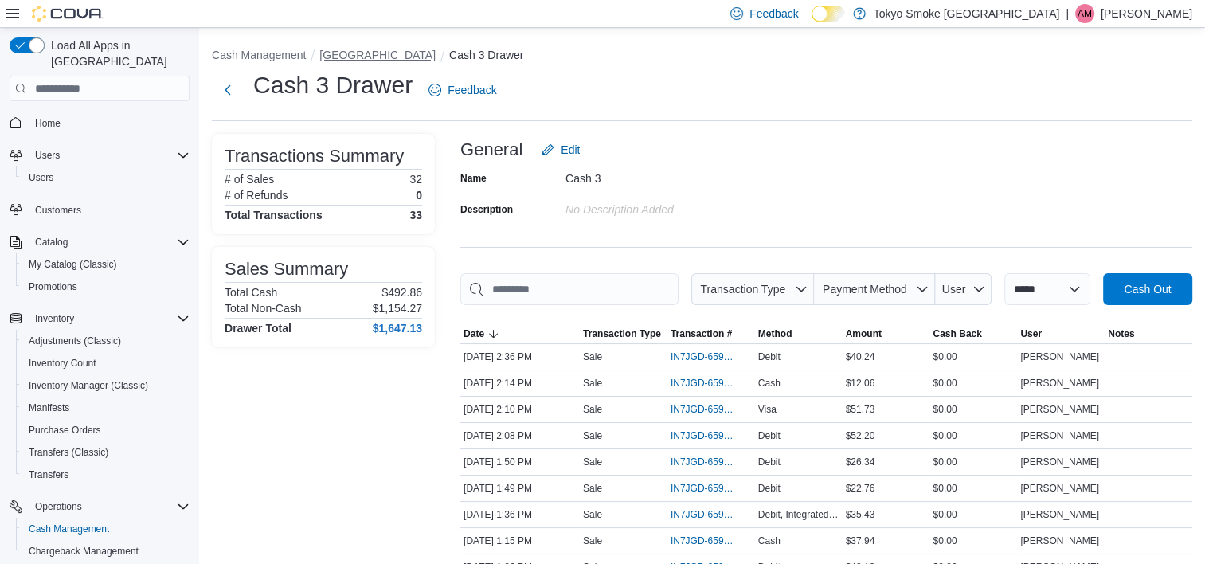
click at [417, 57] on button "[GEOGRAPHIC_DATA]" at bounding box center [377, 55] width 116 height 13
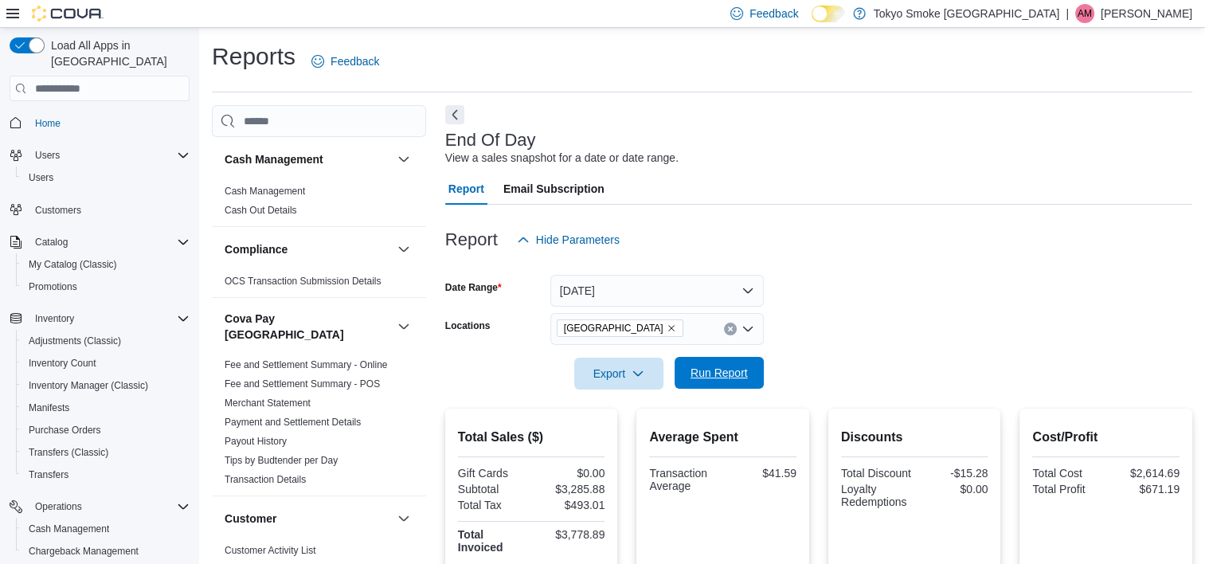
scroll to position [150, 0]
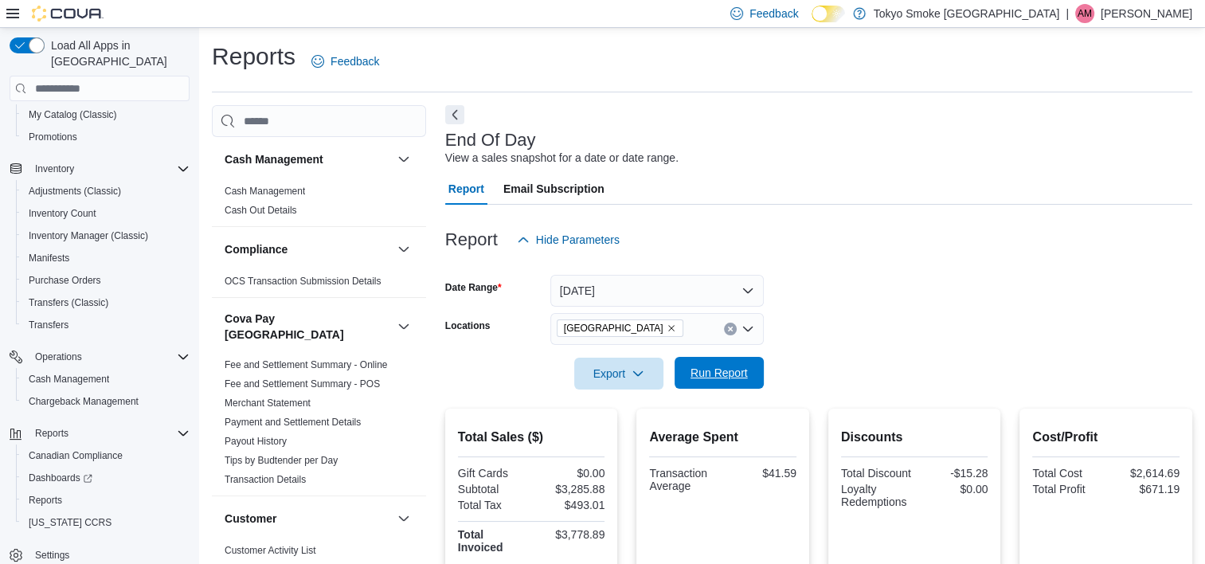
click at [714, 375] on span "Run Report" at bounding box center [719, 373] width 57 height 16
